Goal: Information Seeking & Learning: Find contact information

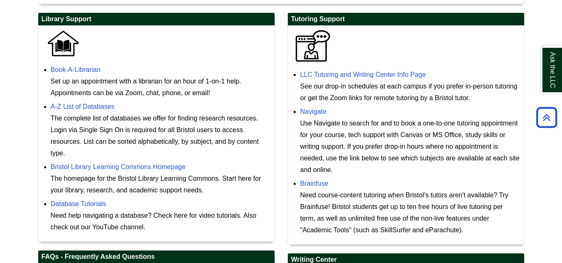
scroll to position [236, 0]
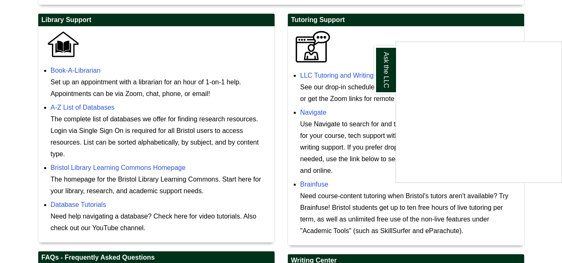
click at [335, 74] on div "Ask the LLC" at bounding box center [281, 131] width 562 height 263
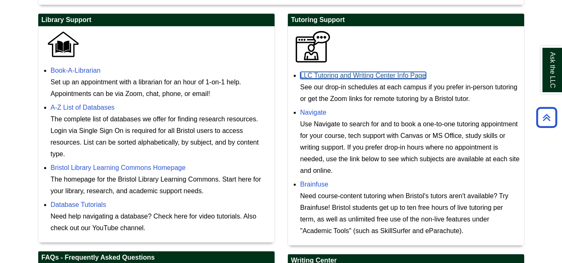
click at [335, 74] on link "LLC Tutoring and Writing Center Info Page" at bounding box center [363, 75] width 126 height 7
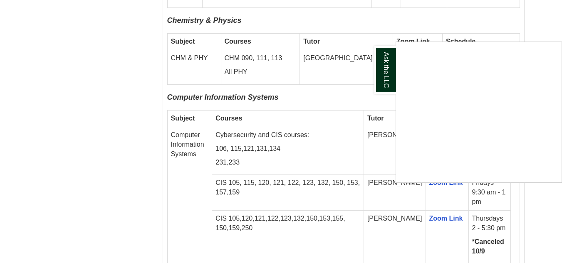
scroll to position [1105, 0]
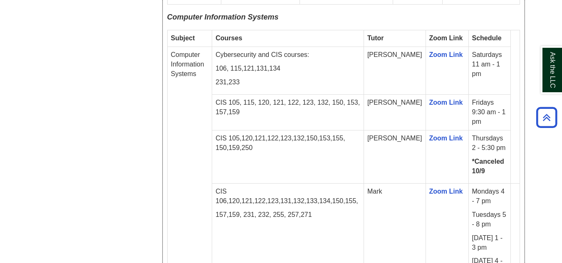
click at [399, 130] on td "[PERSON_NAME]" at bounding box center [394, 156] width 62 height 53
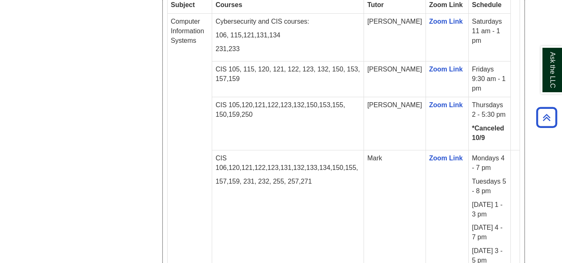
scroll to position [1138, 0]
click at [349, 97] on td "CIS 105,120,121,122,123,132,150,153,155, 150,159,250" at bounding box center [288, 123] width 152 height 53
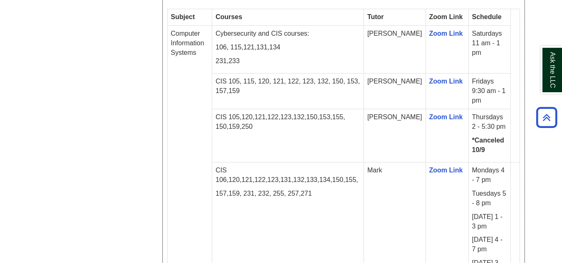
scroll to position [1127, 0]
